Goal: Task Accomplishment & Management: Use online tool/utility

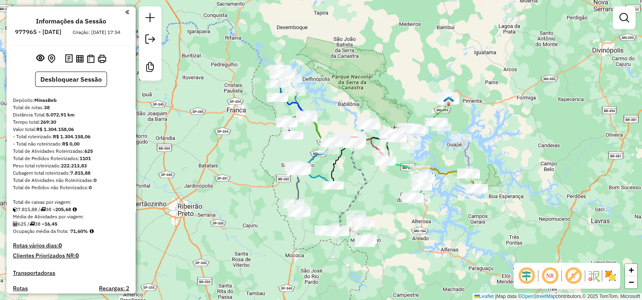
click at [411, 63] on div "Janela de atendimento Grade de atendimento Capacidade Transportadoras Veículos …" at bounding box center [321, 150] width 642 height 300
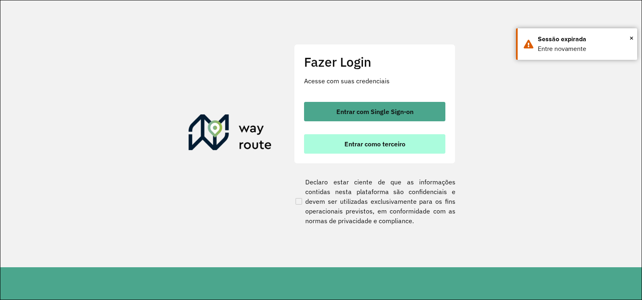
click at [352, 142] on span "Entrar como terceiro" at bounding box center [374, 144] width 61 height 6
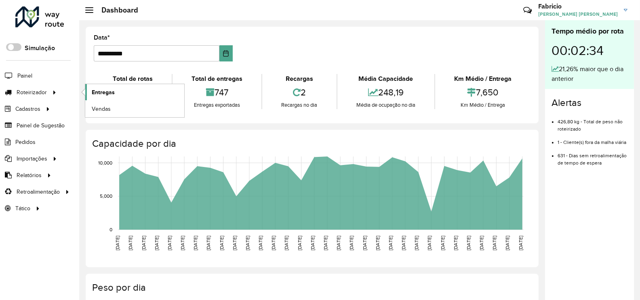
click at [111, 93] on span "Entregas" at bounding box center [103, 92] width 23 height 8
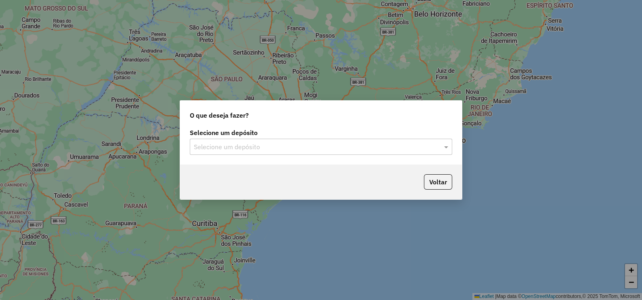
click at [266, 151] on input "text" at bounding box center [313, 147] width 238 height 10
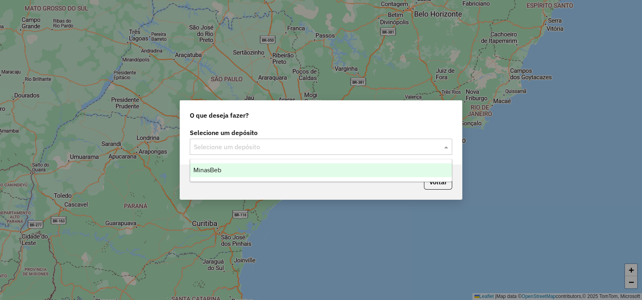
click at [214, 169] on span "MinasBeb" at bounding box center [207, 169] width 28 height 7
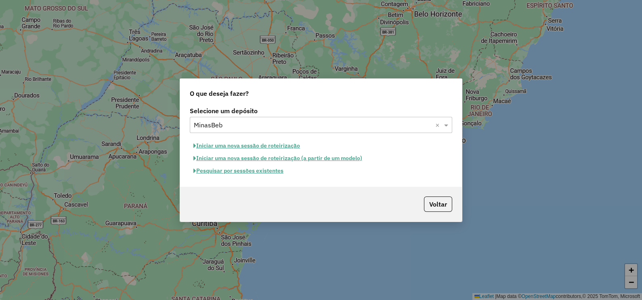
click at [218, 169] on button "Pesquisar por sessões existentes" at bounding box center [238, 170] width 97 height 13
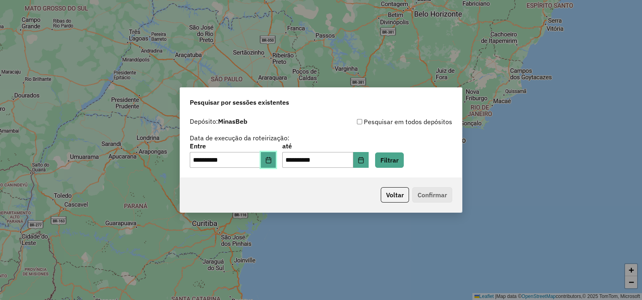
click at [272, 164] on button "Choose Date" at bounding box center [268, 160] width 15 height 16
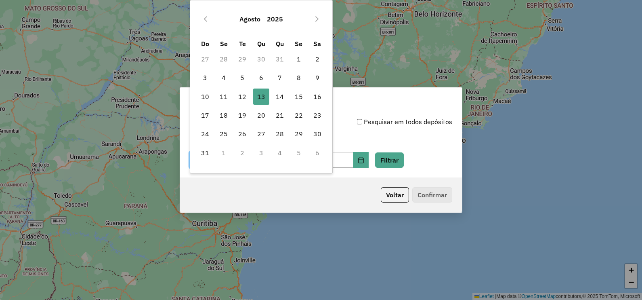
click at [381, 137] on div "**********" at bounding box center [321, 142] width 262 height 51
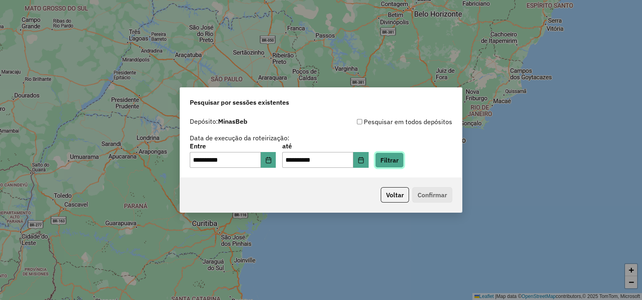
click at [391, 159] on button "Filtrar" at bounding box center [389, 159] width 29 height 15
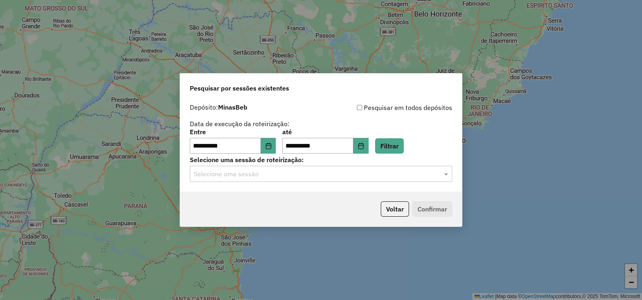
click at [266, 175] on input "text" at bounding box center [313, 174] width 238 height 10
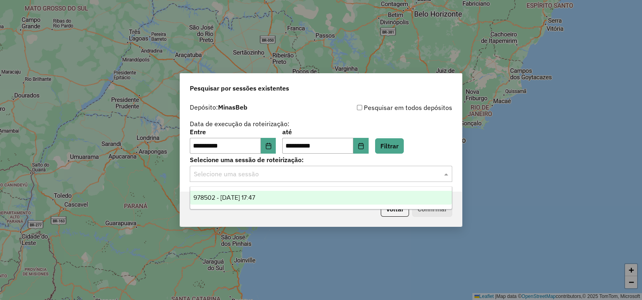
click at [250, 195] on span "978502 - 13/08/2025 17:47" at bounding box center [224, 197] width 62 height 7
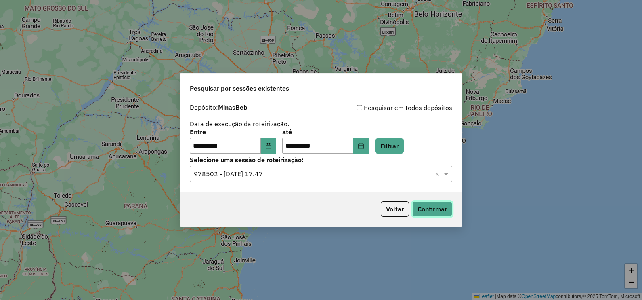
click at [434, 211] on button "Confirmar" at bounding box center [432, 208] width 40 height 15
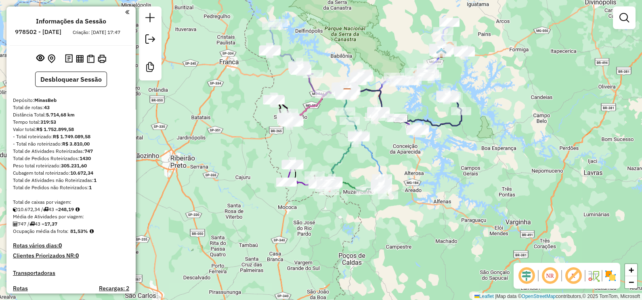
drag, startPoint x: 368, startPoint y: 256, endPoint x: 386, endPoint y: 162, distance: 96.2
click at [386, 162] on div "Janela de atendimento Grade de atendimento Capacidade Transportadoras Veículos …" at bounding box center [321, 150] width 642 height 300
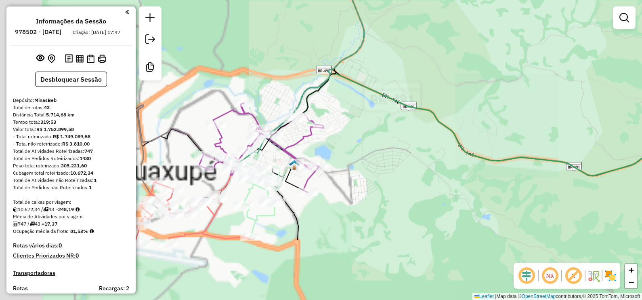
drag, startPoint x: 296, startPoint y: 192, endPoint x: 466, endPoint y: 99, distance: 193.7
click at [466, 99] on div "Janela de atendimento Grade de atendimento Capacidade Transportadoras Veículos …" at bounding box center [321, 150] width 642 height 300
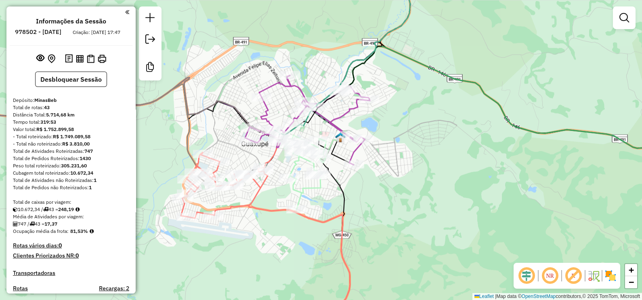
drag, startPoint x: 376, startPoint y: 189, endPoint x: 408, endPoint y: 170, distance: 36.9
click at [408, 170] on div "Janela de atendimento Grade de atendimento Capacidade Transportadoras Veículos …" at bounding box center [321, 150] width 642 height 300
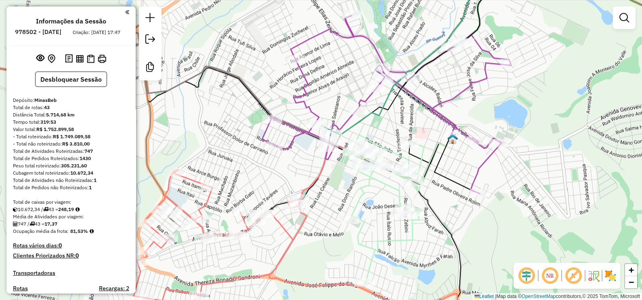
drag, startPoint x: 301, startPoint y: 216, endPoint x: 379, endPoint y: 209, distance: 78.2
click at [379, 209] on div "Janela de atendimento Grade de atendimento Capacidade Transportadoras Veículos …" at bounding box center [321, 150] width 642 height 300
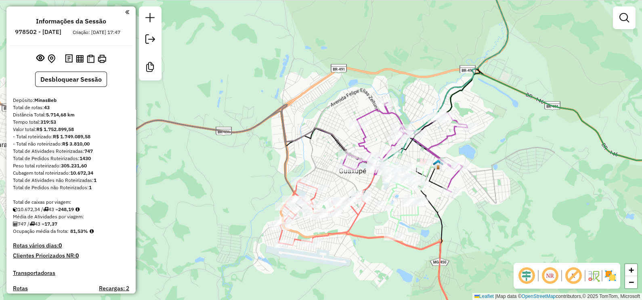
drag, startPoint x: 496, startPoint y: 167, endPoint x: 520, endPoint y: 174, distance: 25.2
click at [522, 174] on div "Janela de atendimento Grade de atendimento Capacidade Transportadoras Veículos …" at bounding box center [321, 150] width 642 height 300
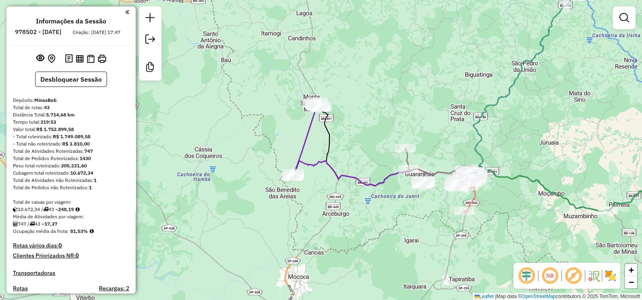
drag, startPoint x: 441, startPoint y: 147, endPoint x: 451, endPoint y: 153, distance: 11.1
click at [451, 153] on div "Janela de atendimento Grade de atendimento Capacidade Transportadoras Veículos …" at bounding box center [321, 150] width 642 height 300
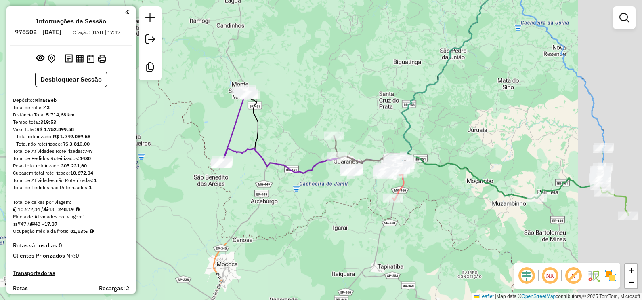
drag, startPoint x: 451, startPoint y: 153, endPoint x: 375, endPoint y: 137, distance: 77.6
click at [375, 137] on div "Janela de atendimento Grade de atendimento Capacidade Transportadoras Veículos …" at bounding box center [321, 150] width 642 height 300
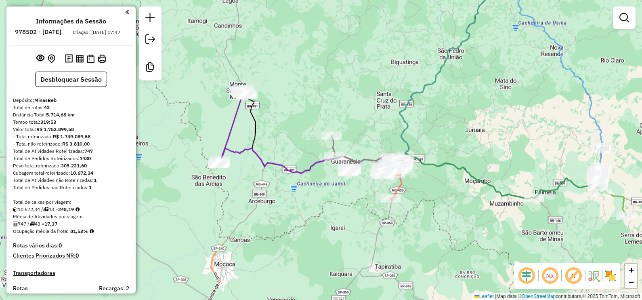
drag, startPoint x: 456, startPoint y: 135, endPoint x: 382, endPoint y: 149, distance: 75.6
click at [382, 149] on div "Janela de atendimento Grade de atendimento Capacidade Transportadoras Veículos …" at bounding box center [321, 150] width 642 height 300
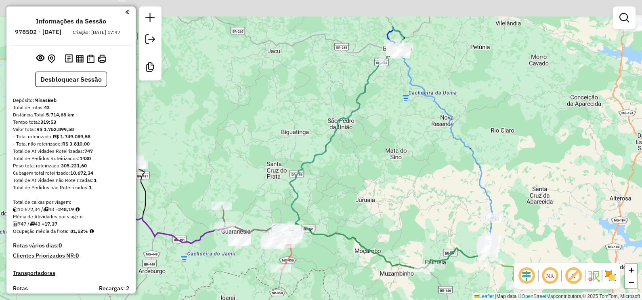
drag, startPoint x: 447, startPoint y: 167, endPoint x: 413, endPoint y: 240, distance: 80.7
click at [413, 240] on div "Janela de atendimento Grade de atendimento Capacidade Transportadoras Veículos …" at bounding box center [321, 150] width 642 height 300
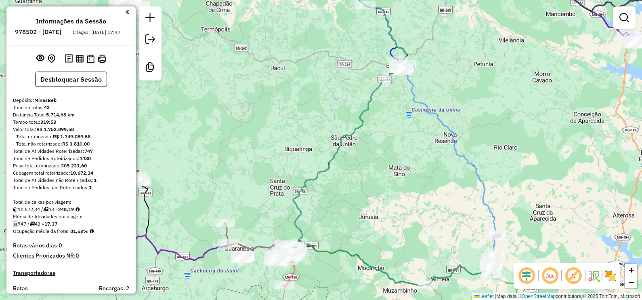
click at [408, 171] on div "Janela de atendimento Grade de atendimento Capacidade Transportadoras Veículos …" at bounding box center [321, 150] width 642 height 300
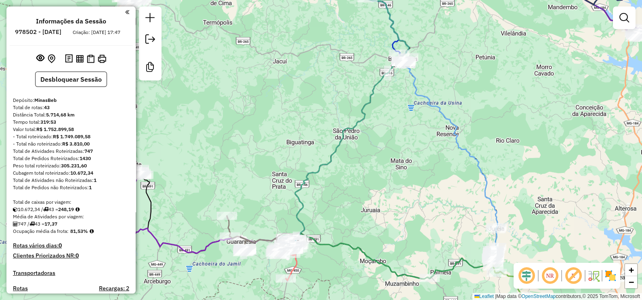
drag, startPoint x: 377, startPoint y: 219, endPoint x: 397, endPoint y: 148, distance: 74.2
click at [397, 149] on div "Janela de atendimento Grade de atendimento Capacidade Transportadoras Veículos …" at bounding box center [321, 150] width 642 height 300
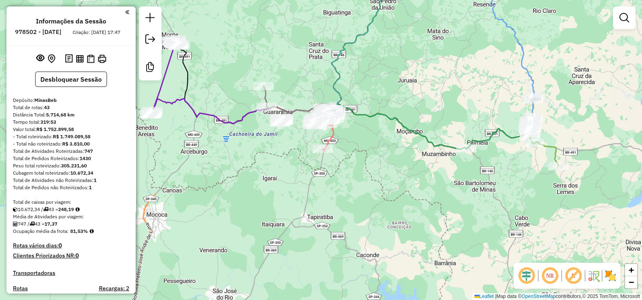
drag, startPoint x: 388, startPoint y: 193, endPoint x: 399, endPoint y: 158, distance: 37.2
click at [399, 158] on div "Janela de atendimento Grade de atendimento Capacidade Transportadoras Veículos …" at bounding box center [321, 150] width 642 height 300
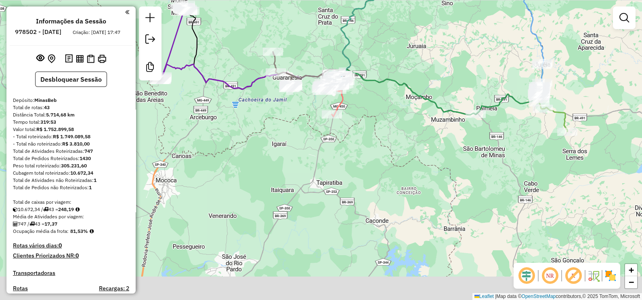
drag, startPoint x: 394, startPoint y: 197, endPoint x: 402, endPoint y: 168, distance: 29.4
click at [402, 168] on div "Janela de atendimento Grade de atendimento Capacidade Transportadoras Veículos …" at bounding box center [321, 150] width 642 height 300
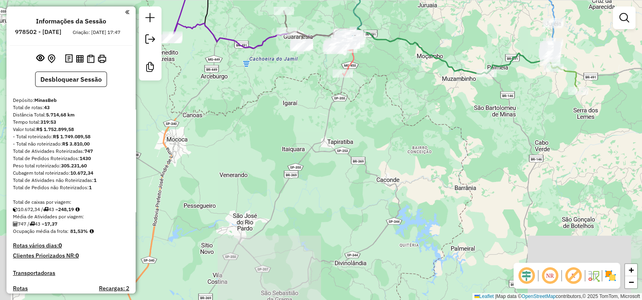
drag, startPoint x: 389, startPoint y: 210, endPoint x: 404, endPoint y: 149, distance: 62.9
click at [404, 150] on div "Janela de atendimento Grade de atendimento Capacidade Transportadoras Veículos …" at bounding box center [321, 150] width 642 height 300
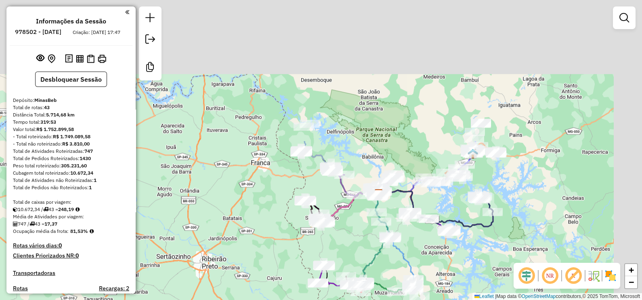
drag, startPoint x: 424, startPoint y: 95, endPoint x: 394, endPoint y: 266, distance: 173.5
click at [394, 266] on div "Janela de atendimento Grade de atendimento Capacidade Transportadoras Veículos …" at bounding box center [321, 150] width 642 height 300
